Goal: Transaction & Acquisition: Obtain resource

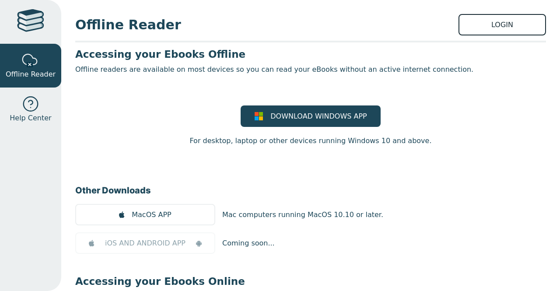
click at [498, 24] on link "LOGIN" at bounding box center [501, 24] width 87 height 21
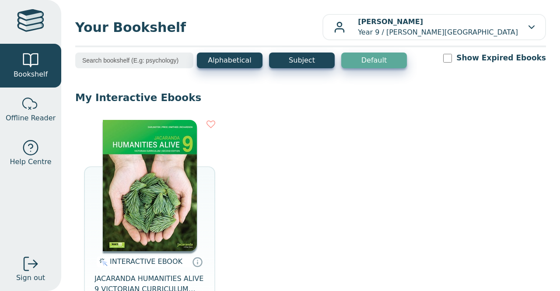
click at [162, 169] on img at bounding box center [150, 185] width 94 height 131
